Goal: Transaction & Acquisition: Purchase product/service

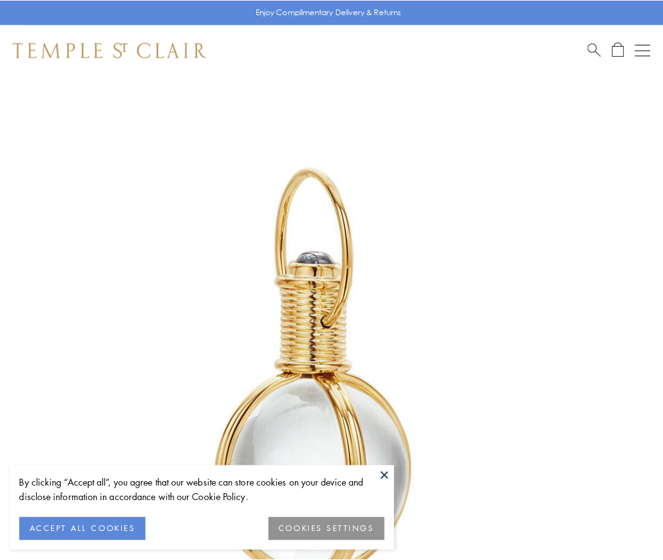
scroll to position [329, 0]
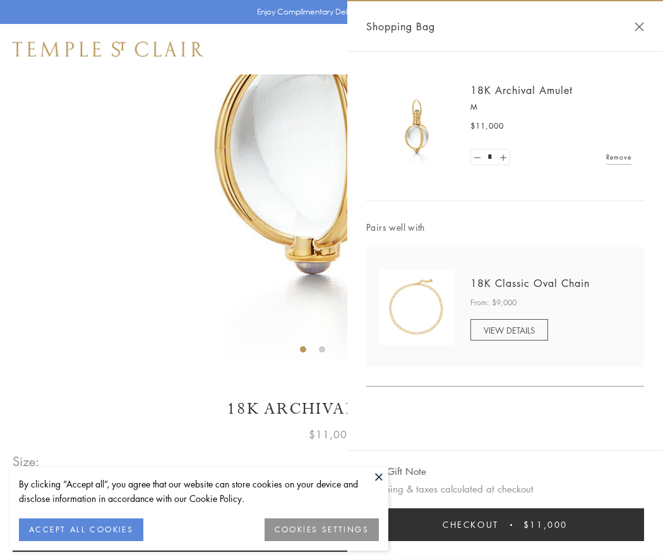
click at [505, 525] on button "Checkout $11,000" at bounding box center [505, 525] width 278 height 33
